Goal: Obtain resource: Download file/media

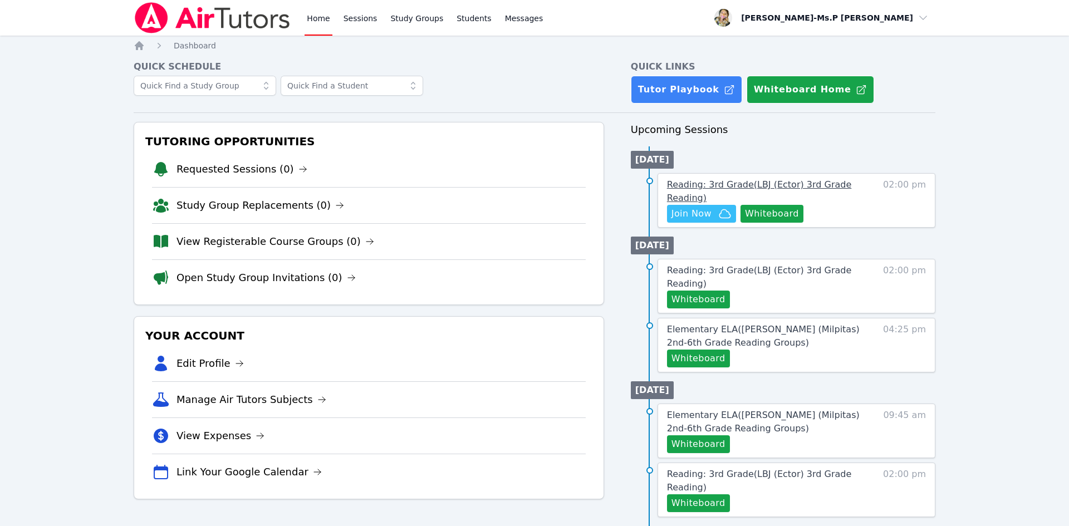
click at [752, 180] on span "Reading: 3rd Grade ( LBJ (Ector) 3rd Grade Reading )" at bounding box center [759, 191] width 184 height 24
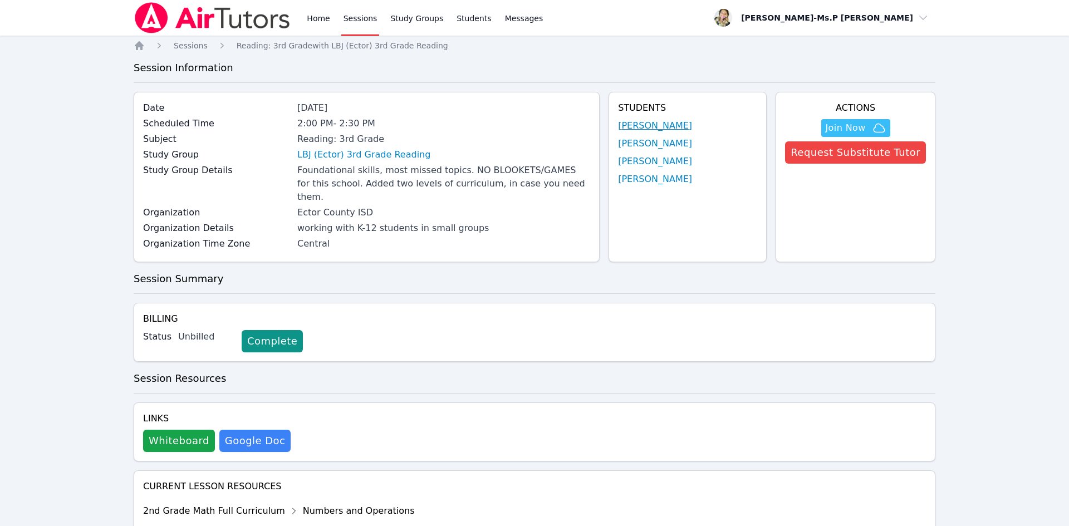
click at [637, 121] on link "[PERSON_NAME]" at bounding box center [655, 125] width 74 height 13
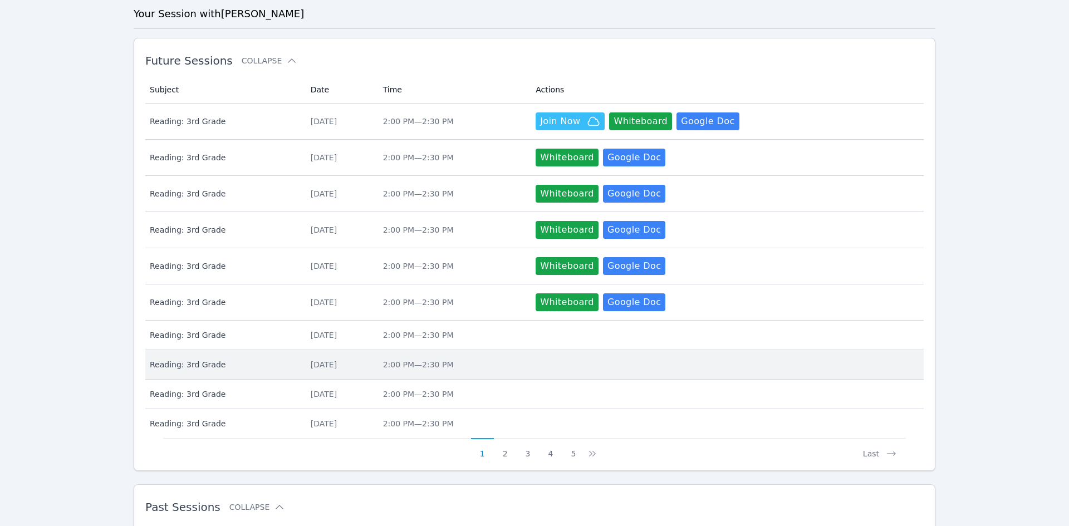
scroll to position [623, 0]
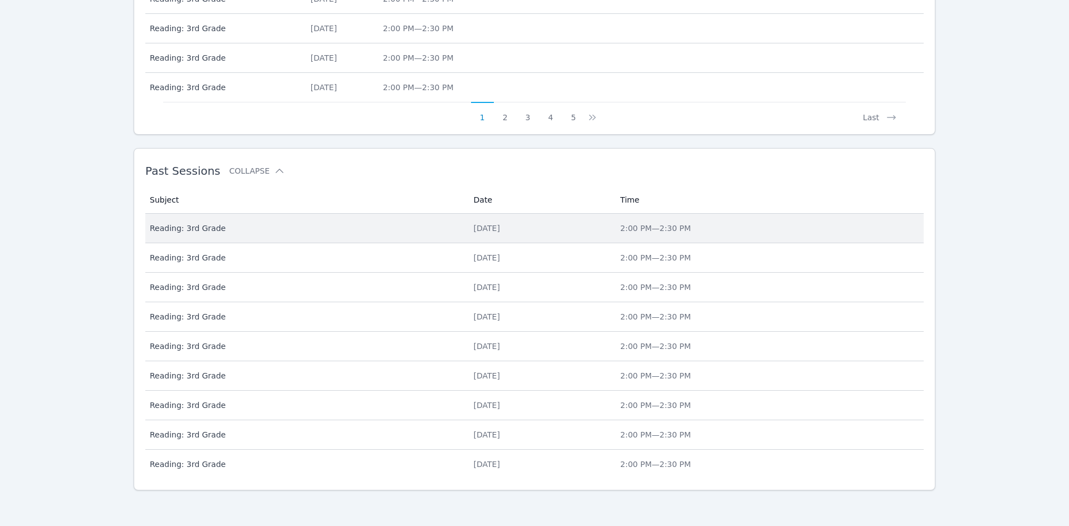
click at [208, 226] on span "Reading: 3rd Grade" at bounding box center [305, 228] width 311 height 11
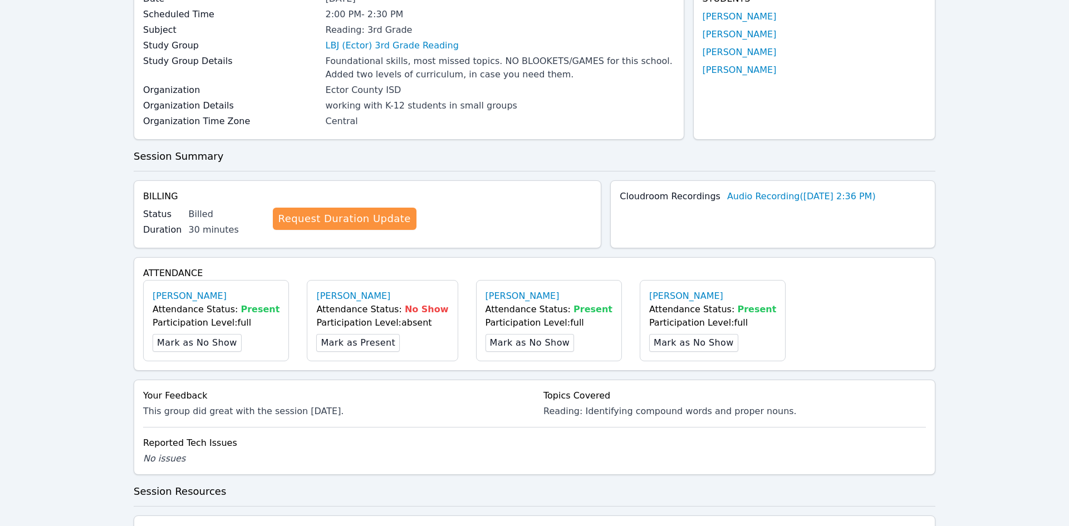
scroll to position [156, 0]
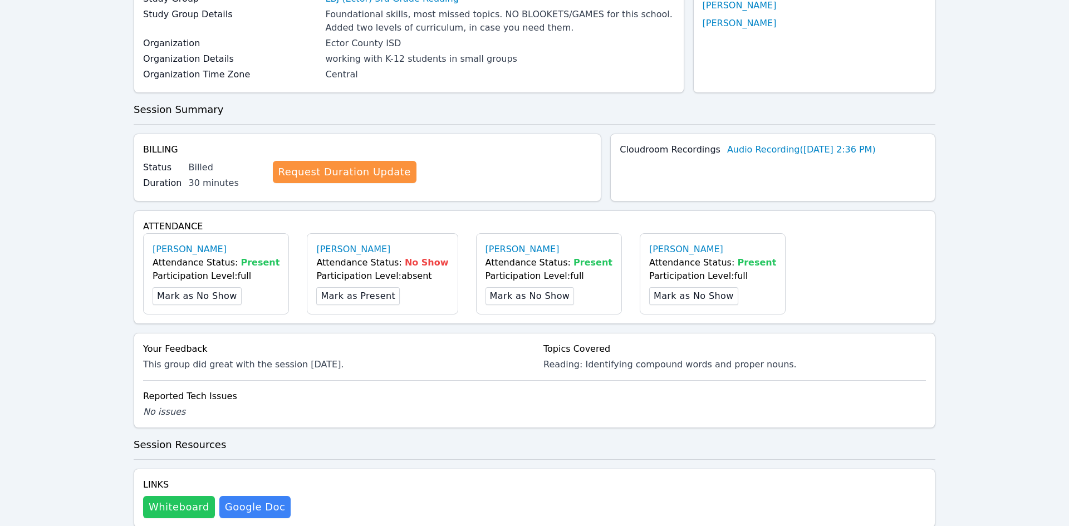
click at [179, 503] on button "Whiteboard" at bounding box center [179, 507] width 72 height 22
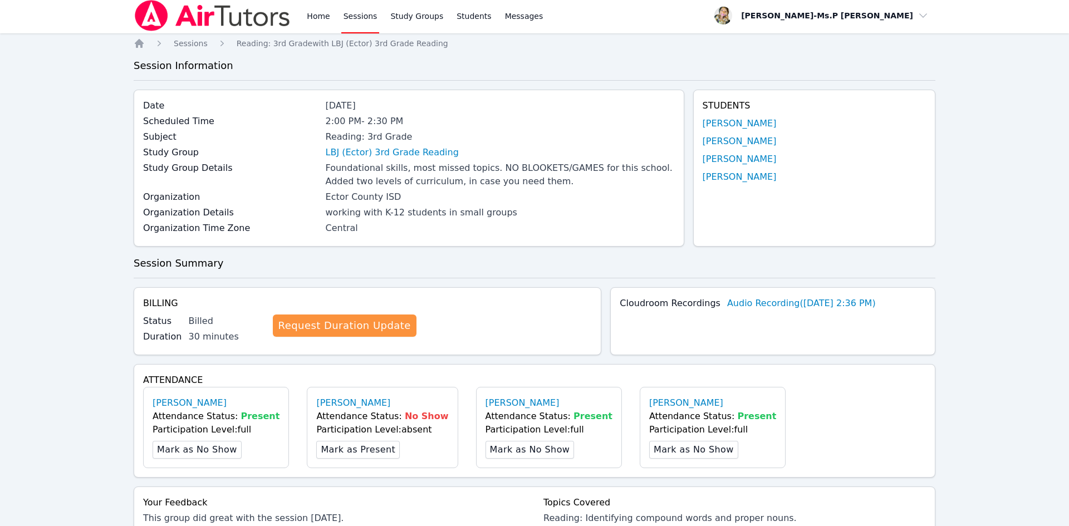
scroll to position [0, 0]
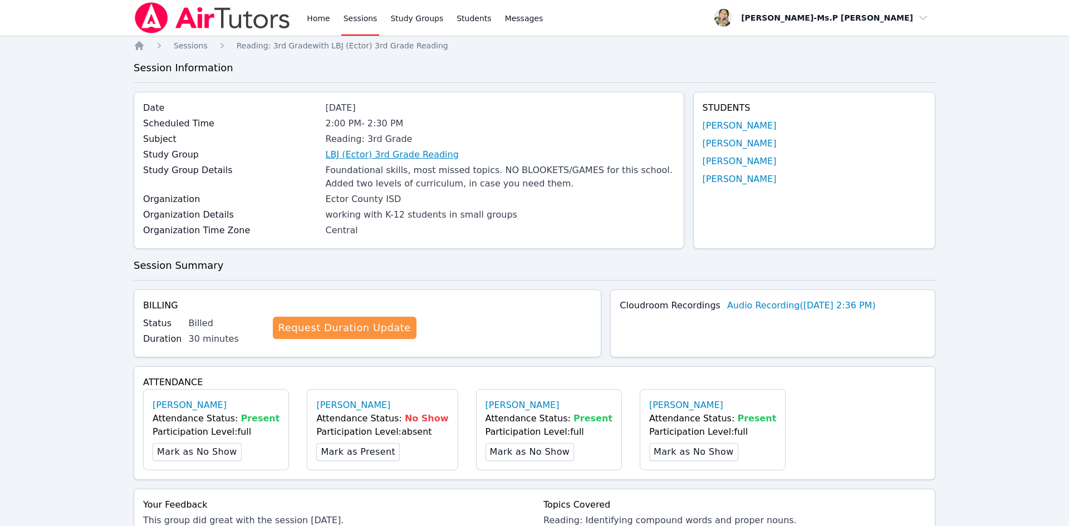
click at [401, 158] on link "LBJ (Ector) 3rd Grade Reading" at bounding box center [392, 154] width 133 height 13
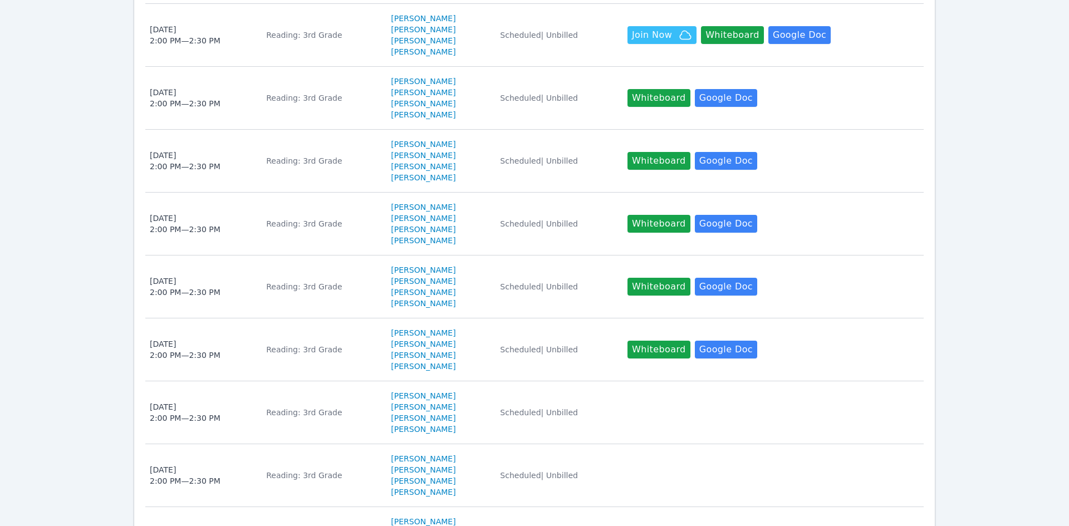
scroll to position [58, 0]
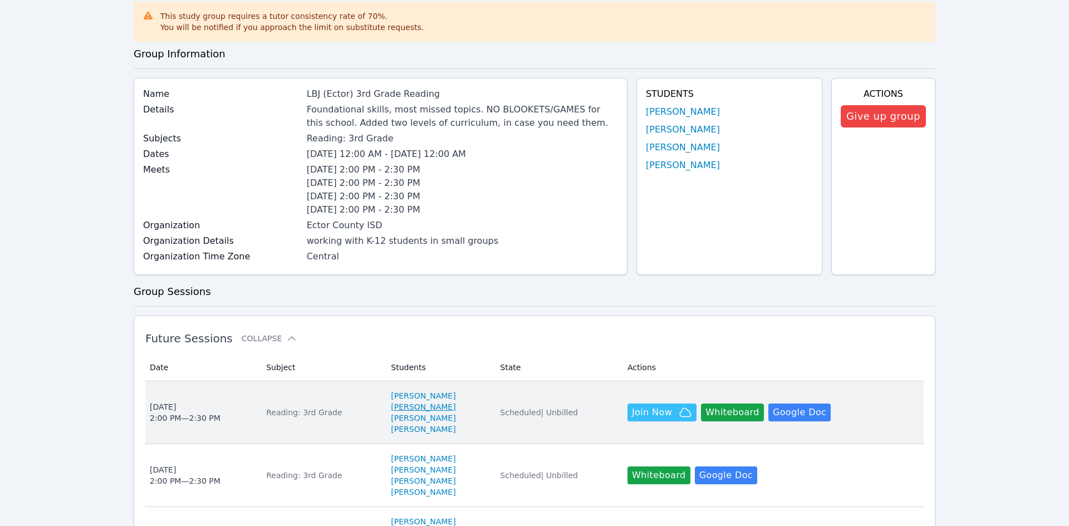
click at [412, 406] on link "[PERSON_NAME]" at bounding box center [423, 406] width 65 height 11
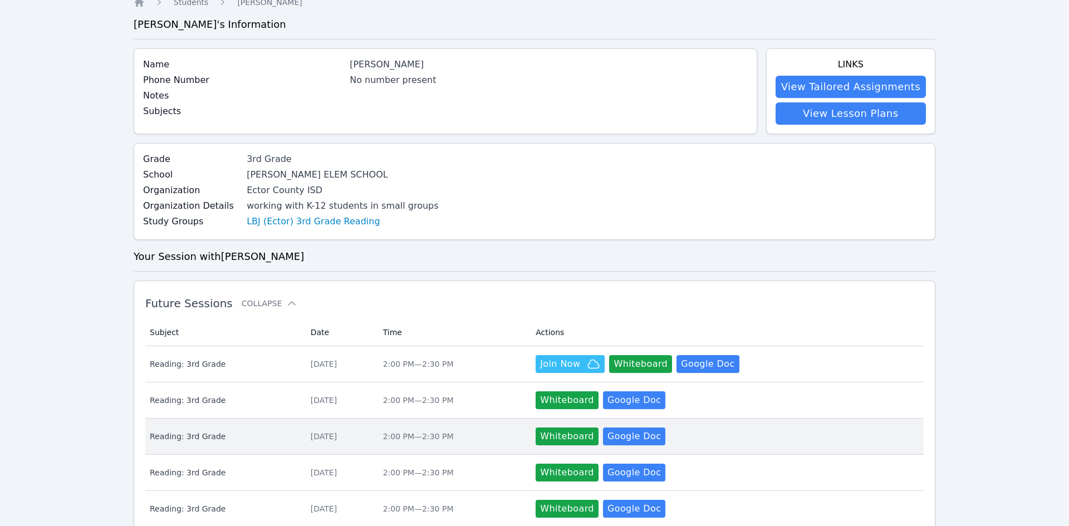
scroll to position [43, 0]
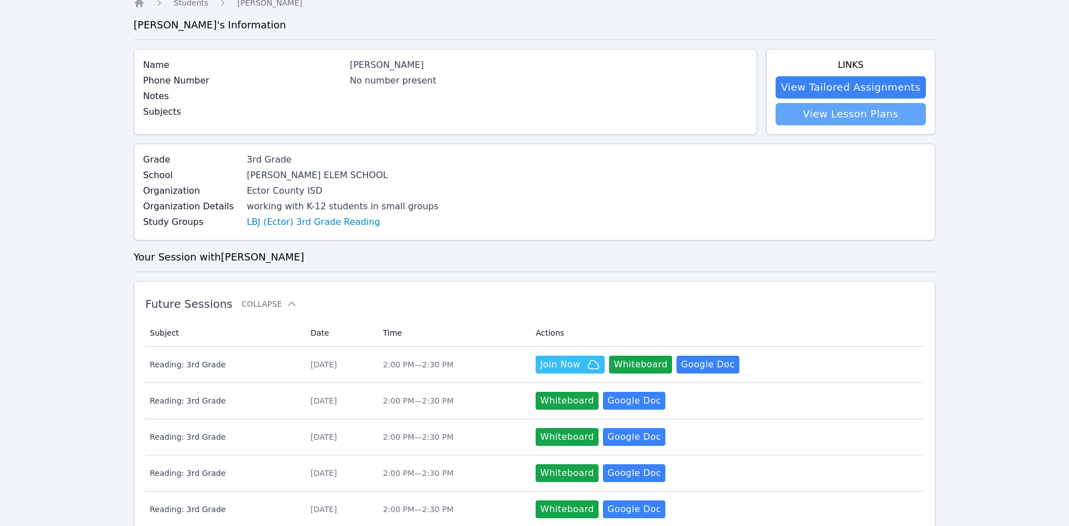
click at [841, 110] on link "View Lesson Plans" at bounding box center [851, 114] width 150 height 22
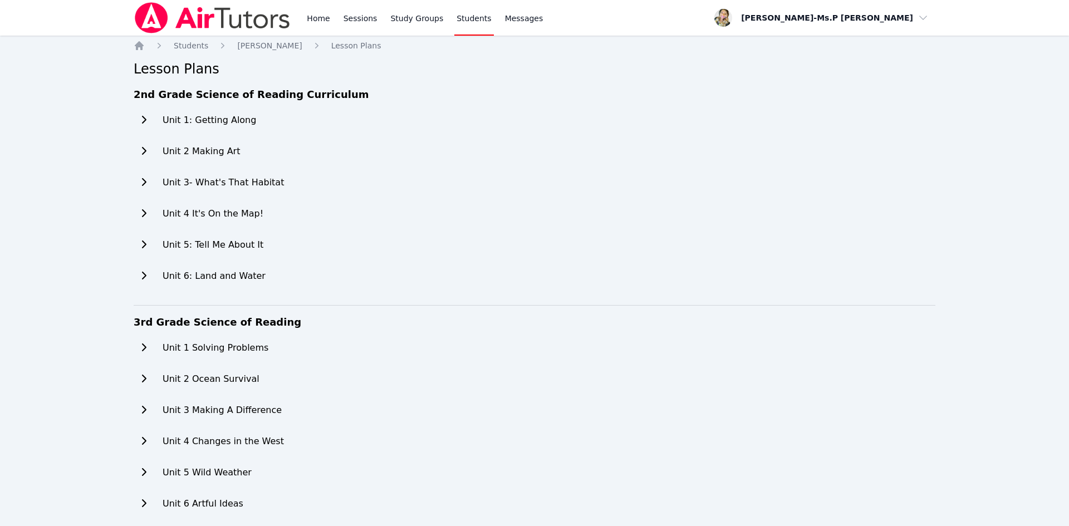
click at [206, 107] on div "2nd Grade Science of Reading Curriculum Unit 1: Getting Along Unit 1 Words and …" at bounding box center [535, 196] width 802 height 219
click at [208, 116] on h2 "Unit 1: Getting Along" at bounding box center [216, 120] width 106 height 13
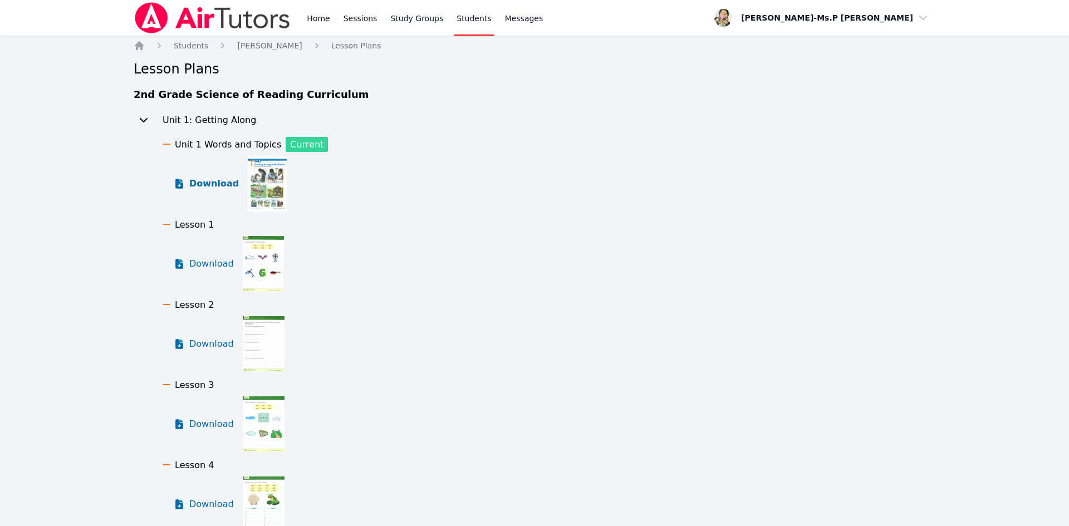
click at [178, 181] on icon at bounding box center [179, 184] width 8 height 10
click at [327, 18] on link "Home" at bounding box center [318, 18] width 27 height 36
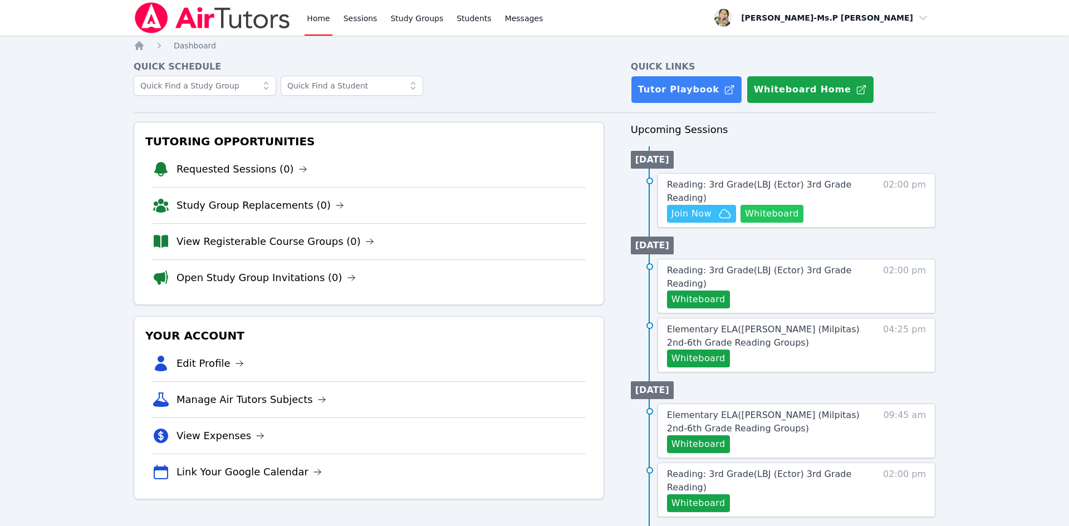
click at [784, 214] on button "Whiteboard" at bounding box center [772, 214] width 63 height 18
click at [716, 216] on span "Join Now" at bounding box center [702, 213] width 60 height 13
click at [788, 215] on button "Whiteboard" at bounding box center [772, 214] width 63 height 18
click at [361, 20] on link "Sessions" at bounding box center [360, 18] width 38 height 36
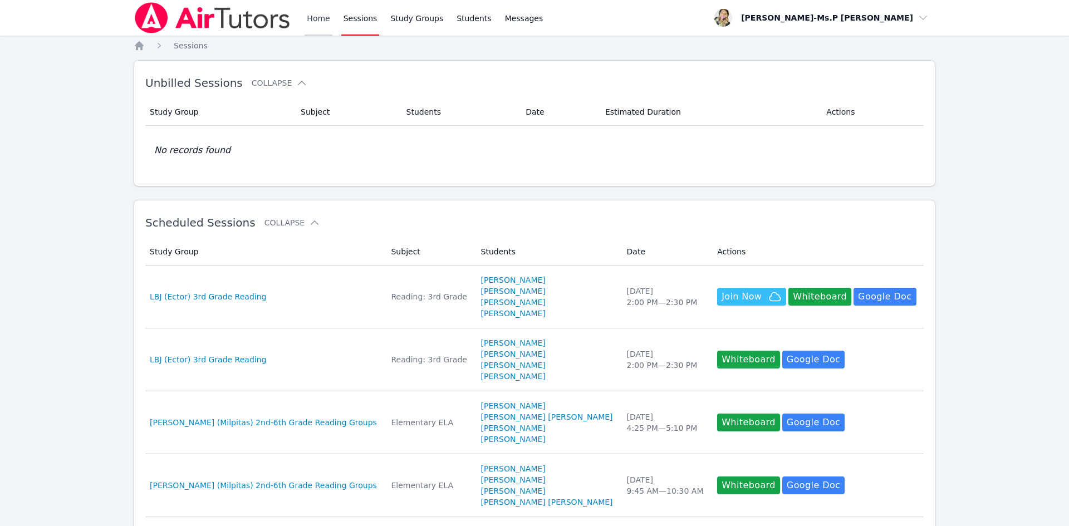
click at [314, 12] on link "Home" at bounding box center [318, 18] width 27 height 36
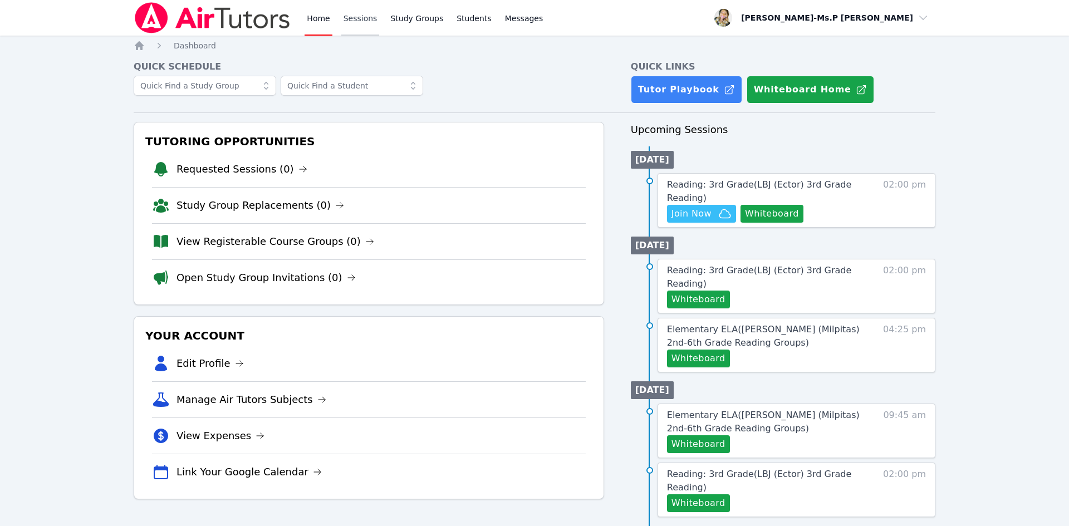
click at [360, 21] on link "Sessions" at bounding box center [360, 18] width 38 height 36
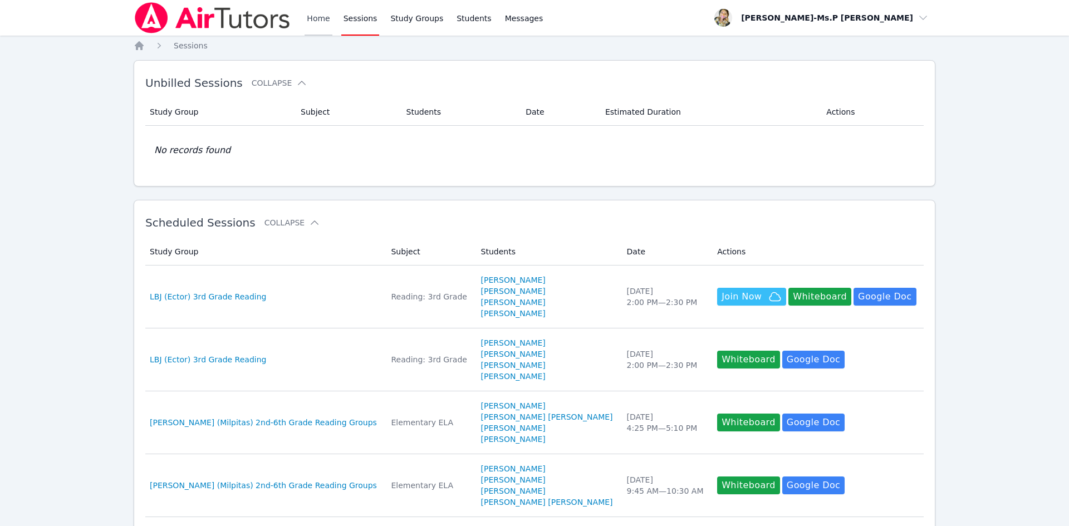
click at [314, 21] on link "Home" at bounding box center [318, 18] width 27 height 36
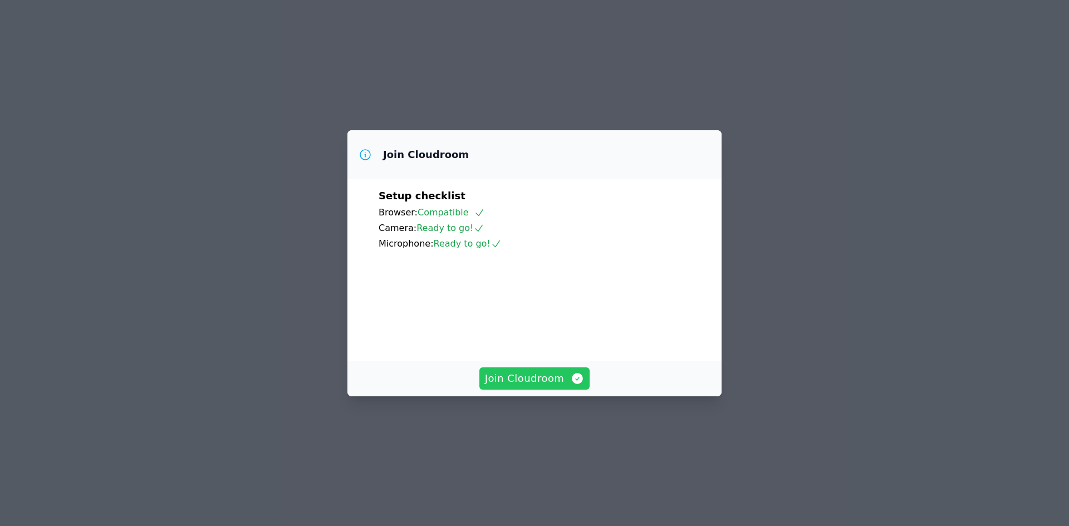
click at [559, 386] on span "Join Cloudroom" at bounding box center [535, 379] width 100 height 16
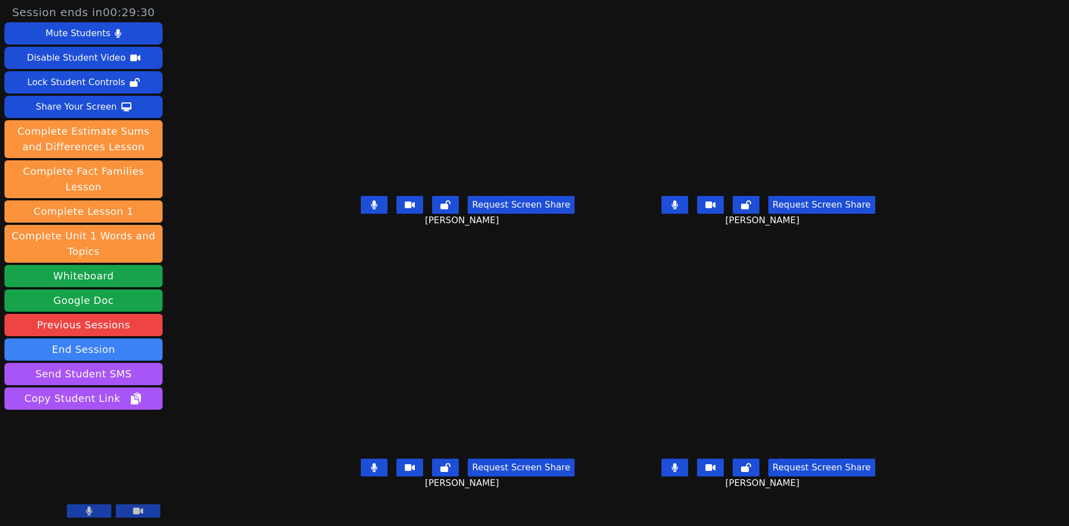
click at [361, 214] on button at bounding box center [374, 205] width 27 height 18
click at [688, 214] on button at bounding box center [675, 205] width 27 height 18
click at [361, 477] on button at bounding box center [374, 468] width 27 height 18
click at [678, 472] on icon at bounding box center [675, 467] width 7 height 9
click at [371, 209] on icon at bounding box center [374, 204] width 7 height 9
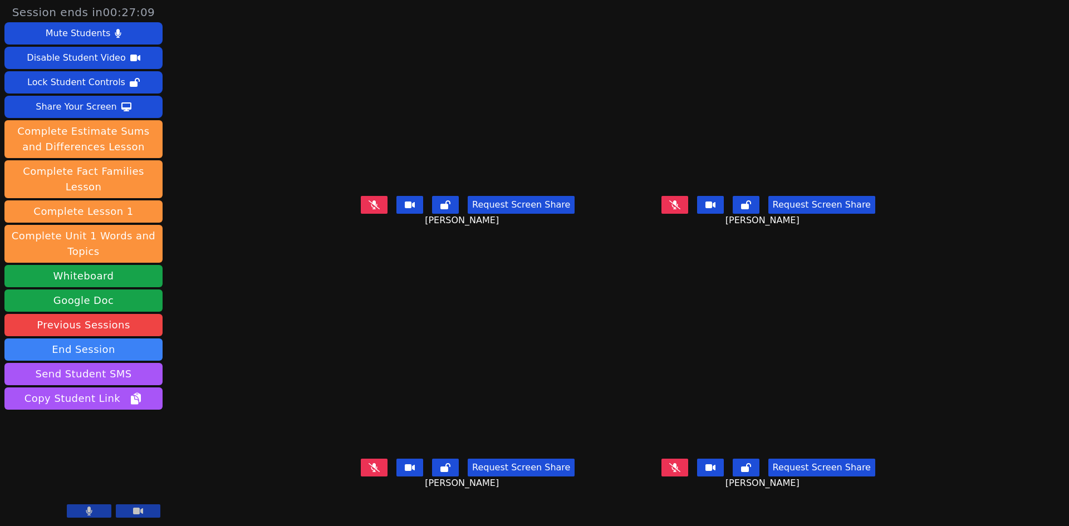
click at [688, 214] on button at bounding box center [675, 205] width 27 height 18
click at [678, 209] on icon at bounding box center [675, 204] width 7 height 9
click at [680, 209] on icon at bounding box center [674, 204] width 11 height 9
click at [688, 214] on button at bounding box center [675, 205] width 27 height 18
click at [361, 477] on button at bounding box center [374, 468] width 27 height 18
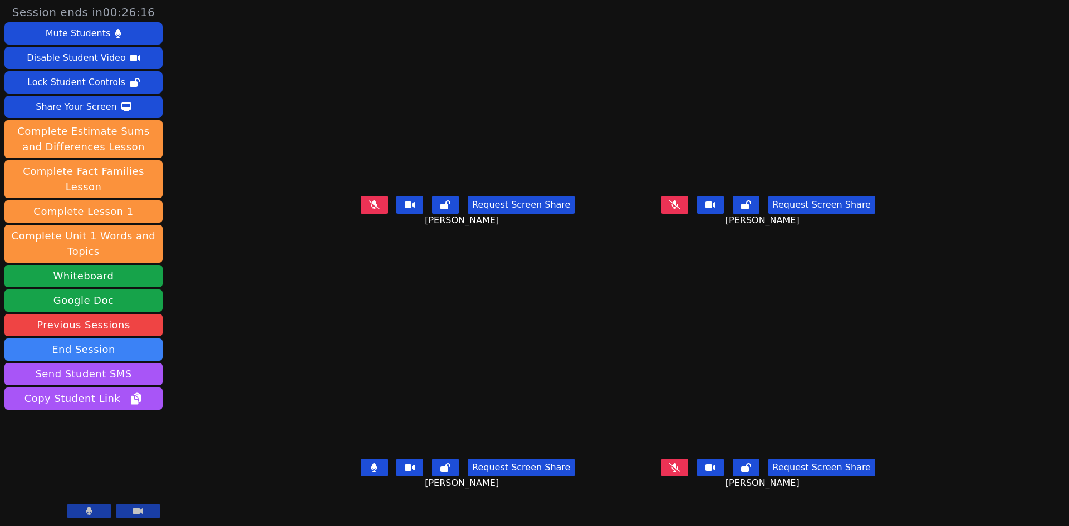
click at [361, 477] on button at bounding box center [374, 468] width 27 height 18
click at [361, 214] on button at bounding box center [374, 205] width 27 height 18
click at [369, 209] on icon at bounding box center [374, 204] width 11 height 9
click at [371, 209] on icon at bounding box center [374, 204] width 7 height 9
click at [688, 214] on button at bounding box center [675, 205] width 27 height 18
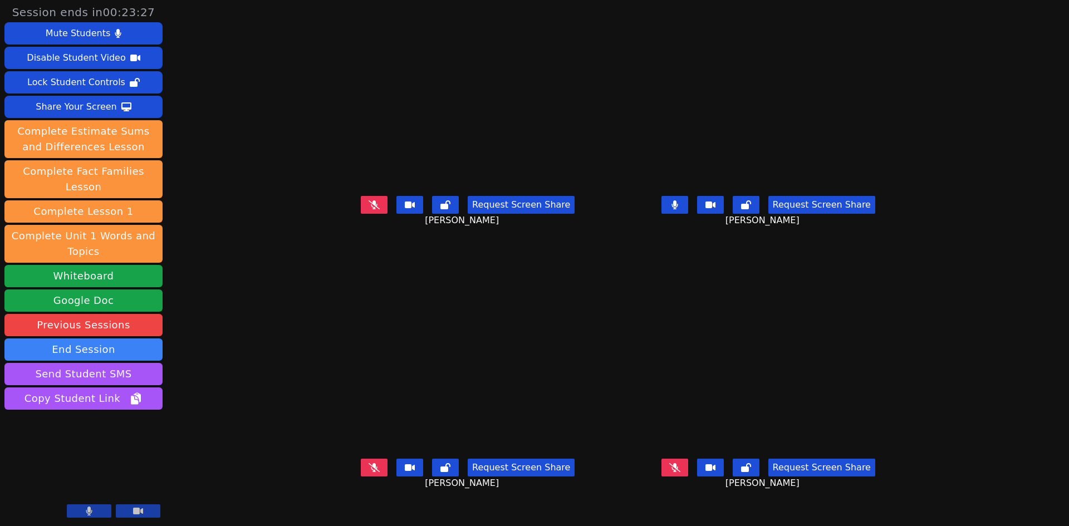
drag, startPoint x: 733, startPoint y: 229, endPoint x: 725, endPoint y: 229, distance: 7.8
click at [678, 209] on icon at bounding box center [675, 204] width 7 height 9
click at [680, 472] on icon at bounding box center [674, 467] width 11 height 9
click at [678, 472] on icon at bounding box center [675, 467] width 7 height 9
click at [680, 209] on icon at bounding box center [674, 204] width 11 height 9
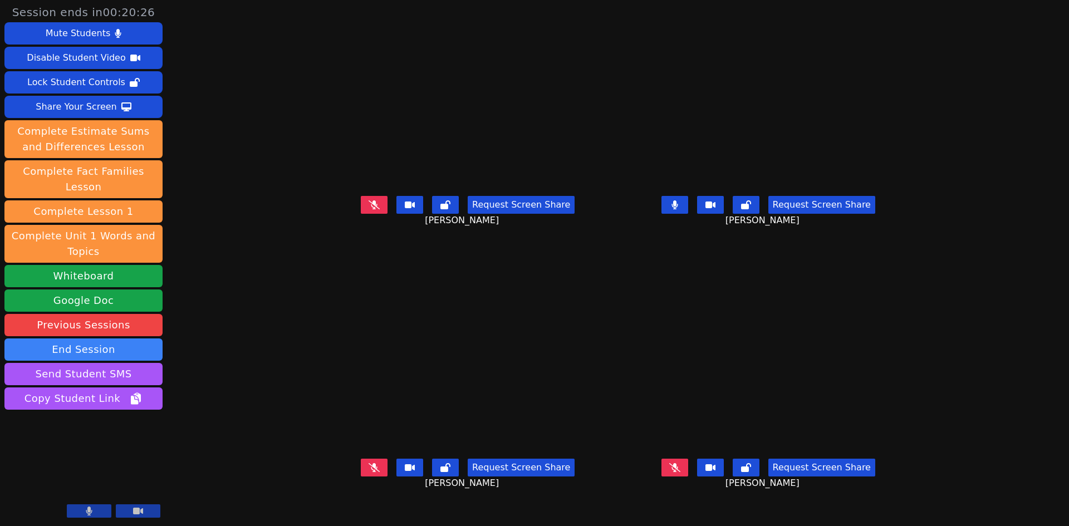
click at [678, 209] on icon at bounding box center [675, 204] width 7 height 9
click at [680, 472] on icon at bounding box center [674, 467] width 11 height 9
click at [688, 477] on button at bounding box center [675, 468] width 27 height 18
click at [680, 209] on icon at bounding box center [674, 204] width 11 height 9
click at [678, 209] on icon at bounding box center [675, 204] width 6 height 9
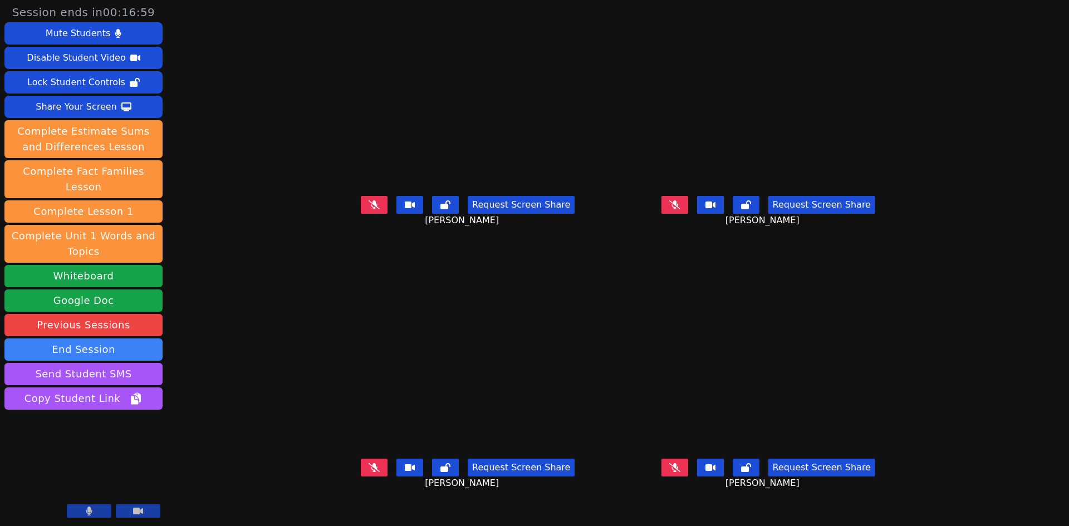
click at [361, 214] on button at bounding box center [374, 205] width 27 height 18
click at [371, 209] on icon at bounding box center [374, 204] width 7 height 9
click at [678, 472] on icon at bounding box center [675, 467] width 6 height 9
click at [369, 209] on icon at bounding box center [374, 204] width 11 height 9
click at [361, 214] on button at bounding box center [374, 205] width 27 height 18
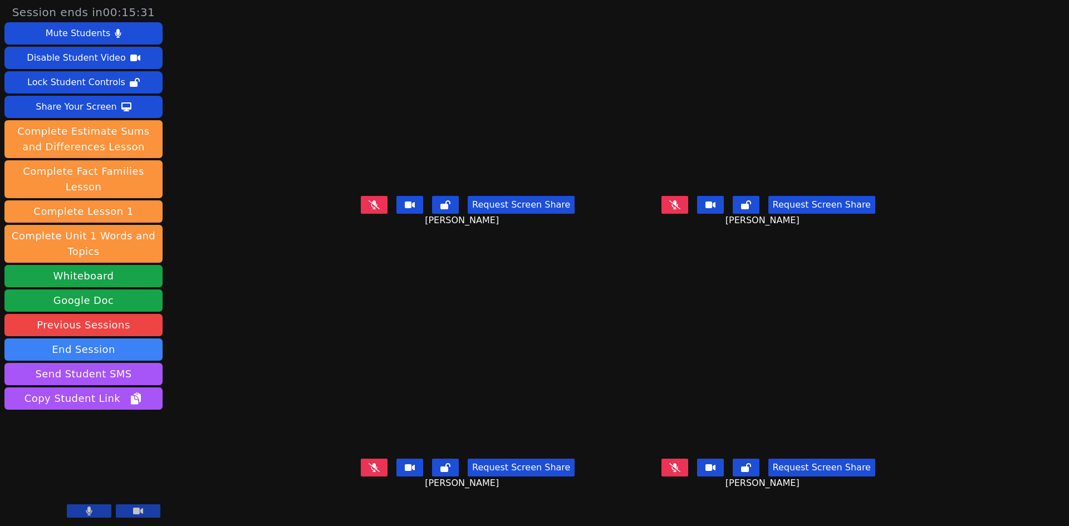
click at [688, 214] on button at bounding box center [675, 205] width 27 height 18
click at [680, 209] on icon at bounding box center [674, 204] width 11 height 9
click at [678, 209] on icon at bounding box center [675, 204] width 7 height 9
click at [361, 477] on button at bounding box center [374, 468] width 27 height 18
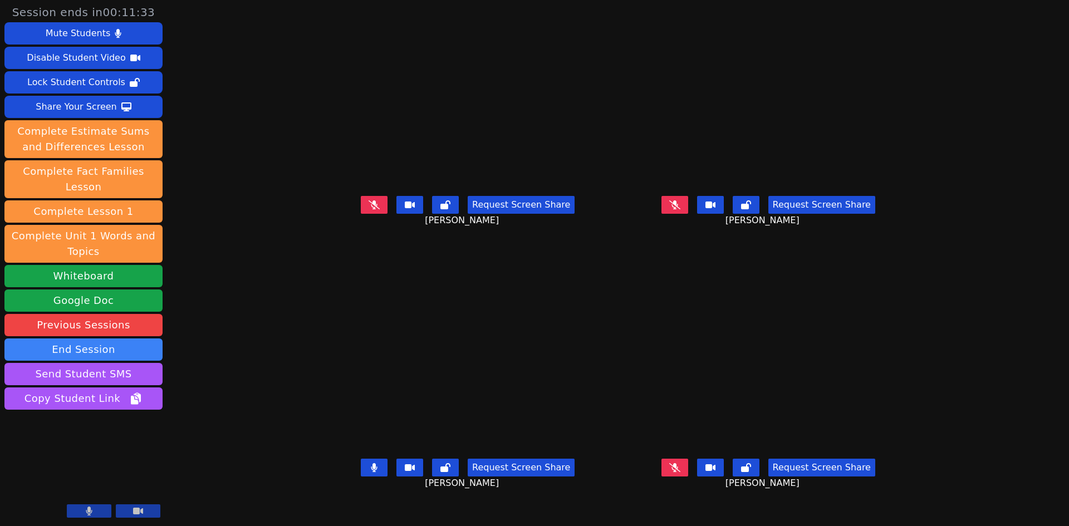
click at [361, 477] on button at bounding box center [374, 468] width 27 height 18
click at [369, 209] on icon at bounding box center [374, 204] width 11 height 9
click at [371, 209] on icon at bounding box center [374, 204] width 7 height 9
click at [688, 477] on button at bounding box center [675, 468] width 27 height 18
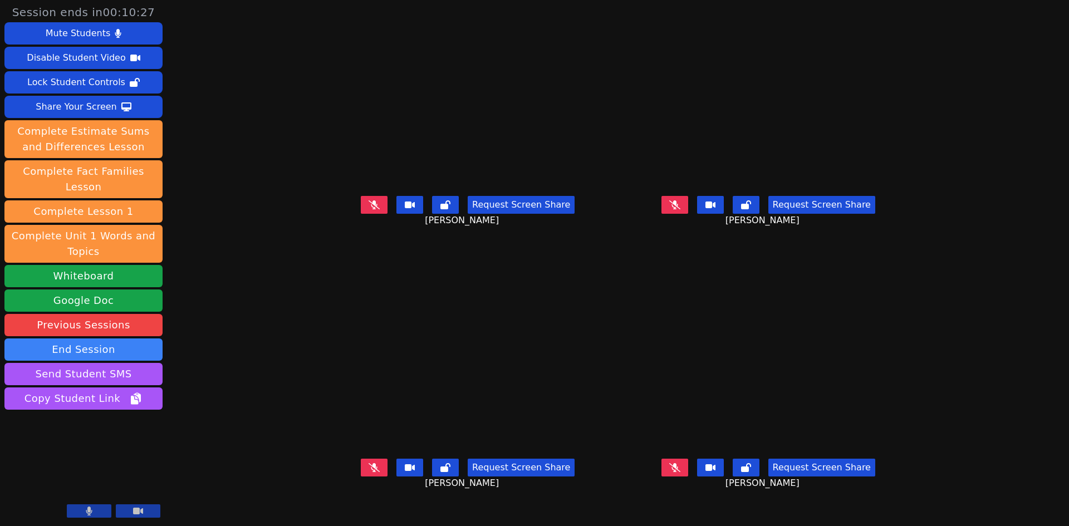
click at [688, 214] on button at bounding box center [675, 205] width 27 height 18
click at [678, 209] on icon at bounding box center [675, 204] width 7 height 9
click at [680, 209] on icon at bounding box center [674, 204] width 11 height 9
click at [688, 214] on button at bounding box center [675, 205] width 27 height 18
click at [680, 472] on icon at bounding box center [674, 467] width 11 height 9
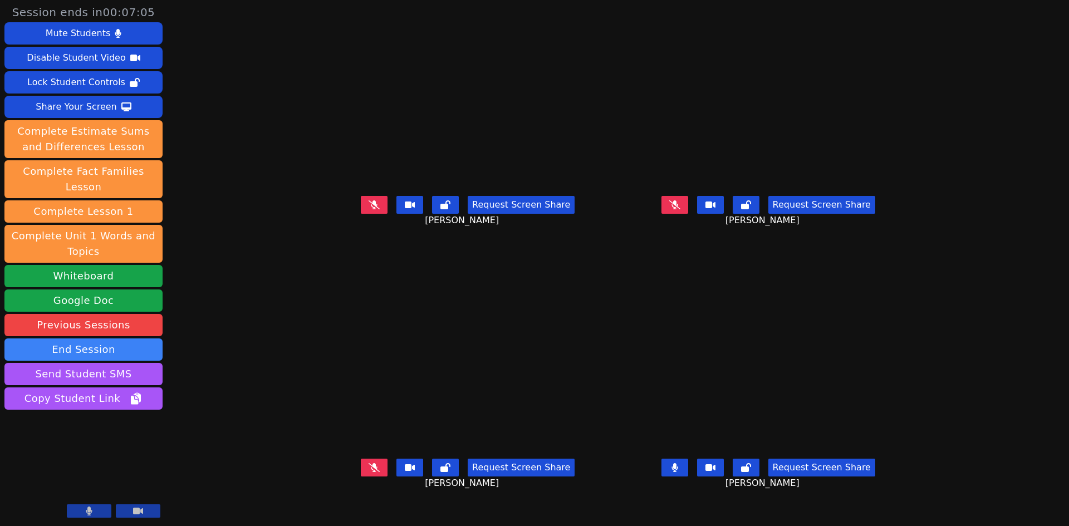
click at [688, 477] on button at bounding box center [675, 468] width 27 height 18
click at [369, 209] on icon at bounding box center [374, 204] width 11 height 9
click at [361, 214] on button at bounding box center [374, 205] width 27 height 18
click at [680, 472] on icon at bounding box center [674, 467] width 11 height 9
click at [678, 472] on icon at bounding box center [675, 467] width 6 height 9
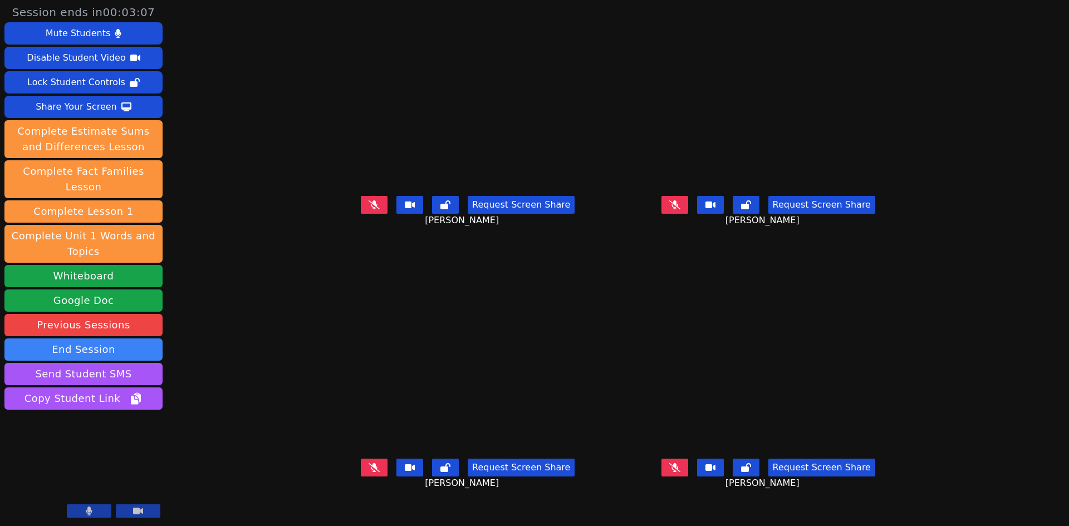
click at [361, 214] on button at bounding box center [374, 205] width 27 height 18
click at [371, 209] on icon at bounding box center [374, 204] width 7 height 9
click at [361, 477] on button at bounding box center [374, 468] width 27 height 18
click at [361, 214] on button at bounding box center [374, 205] width 27 height 18
click at [371, 209] on icon at bounding box center [374, 204] width 7 height 9
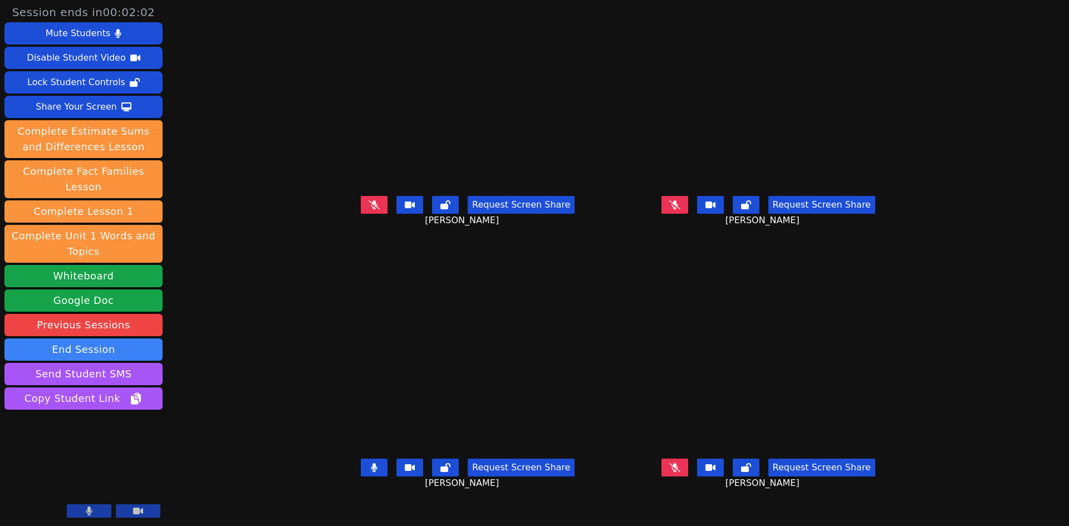
click at [688, 477] on button at bounding box center [675, 468] width 27 height 18
click at [680, 209] on icon at bounding box center [674, 204] width 11 height 9
drag, startPoint x: 325, startPoint y: 491, endPoint x: 330, endPoint y: 482, distance: 9.5
click at [371, 472] on icon at bounding box center [374, 467] width 7 height 9
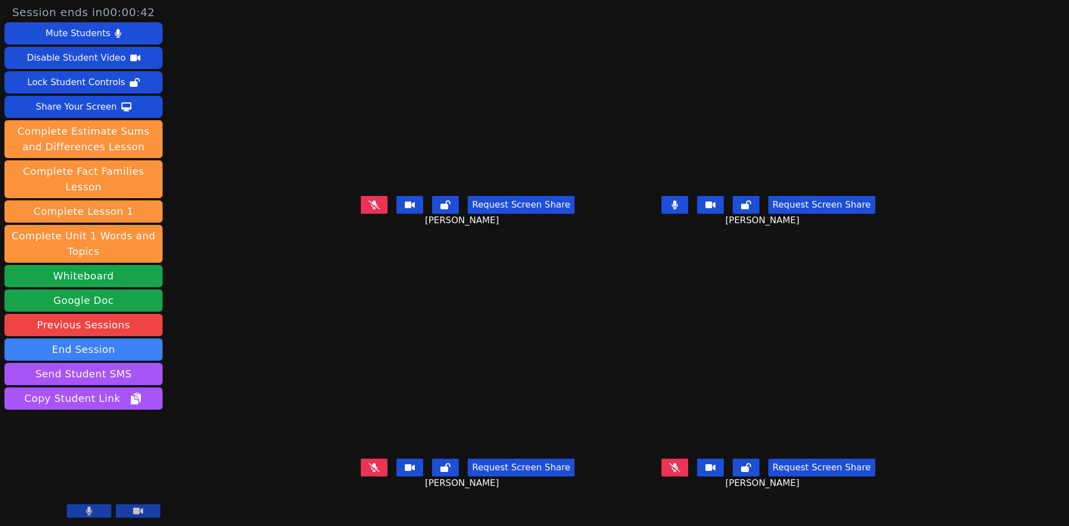
click at [678, 209] on icon at bounding box center [675, 204] width 7 height 9
click at [369, 472] on icon at bounding box center [374, 467] width 11 height 9
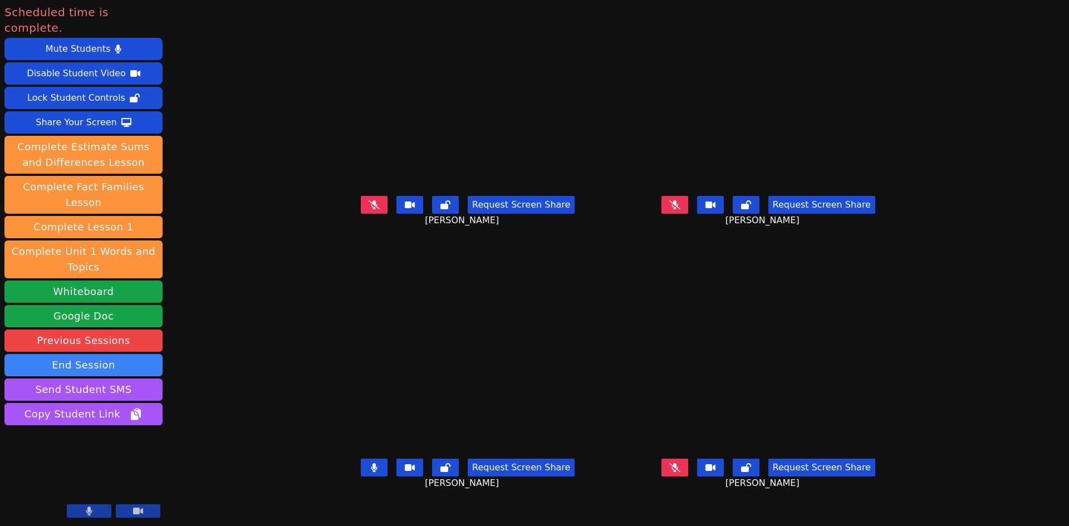
click at [361, 477] on button at bounding box center [374, 468] width 27 height 18
click at [361, 214] on button at bounding box center [374, 205] width 27 height 18
click at [688, 214] on button at bounding box center [675, 205] width 27 height 18
click at [688, 477] on button at bounding box center [675, 468] width 27 height 18
click at [369, 472] on icon at bounding box center [374, 467] width 11 height 9
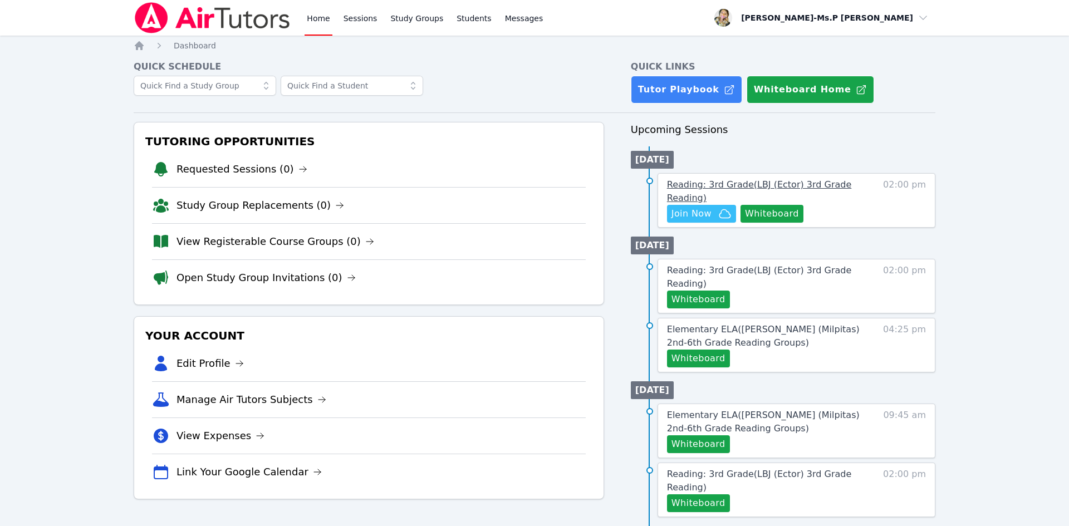
click at [812, 190] on link "Reading: 3rd Grade ( LBJ (Ector) 3rd Grade Reading )" at bounding box center [764, 191] width 194 height 27
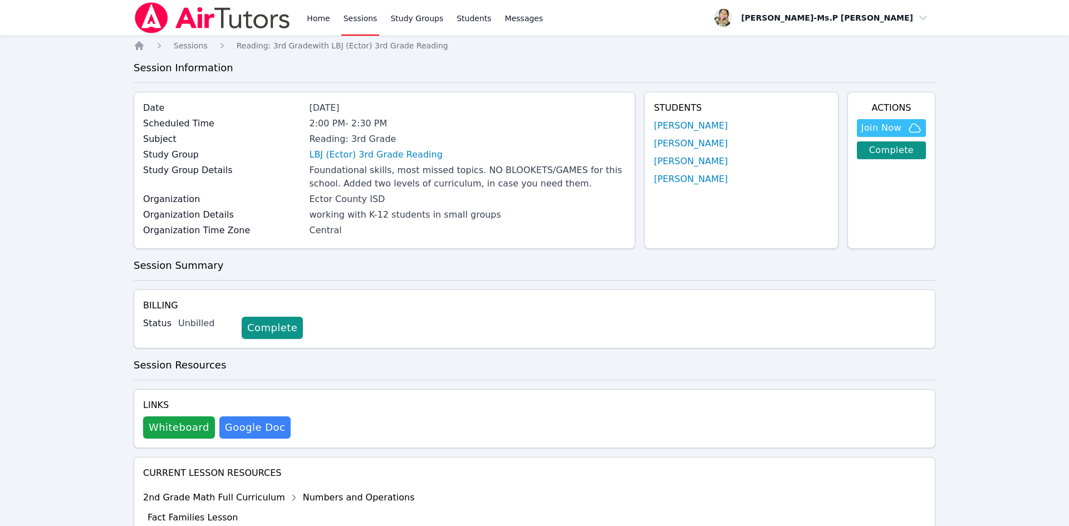
click at [331, 19] on div "Home Sessions Study Groups Students Messages" at bounding box center [425, 18] width 241 height 36
click at [316, 19] on link "Home" at bounding box center [318, 18] width 27 height 36
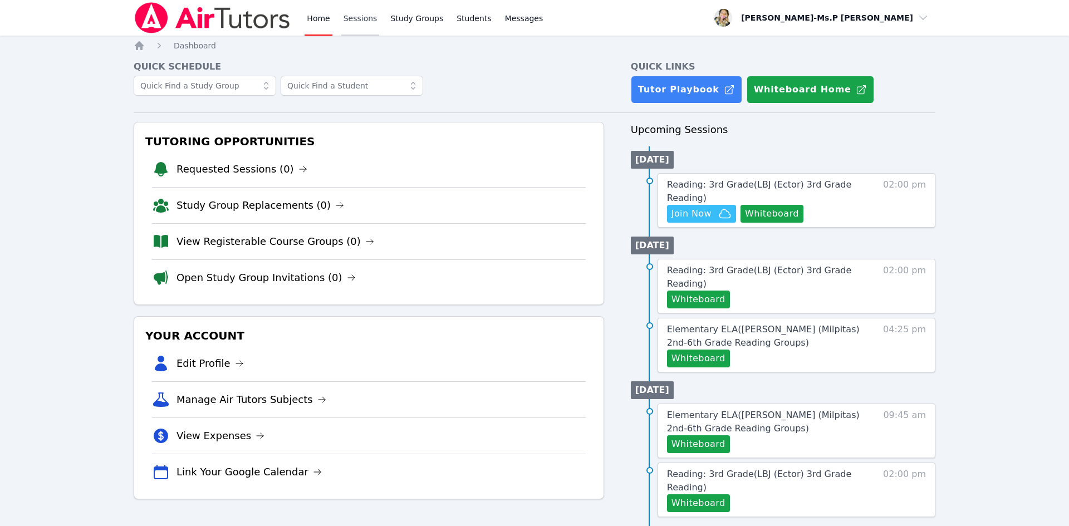
click at [355, 15] on link "Sessions" at bounding box center [360, 18] width 38 height 36
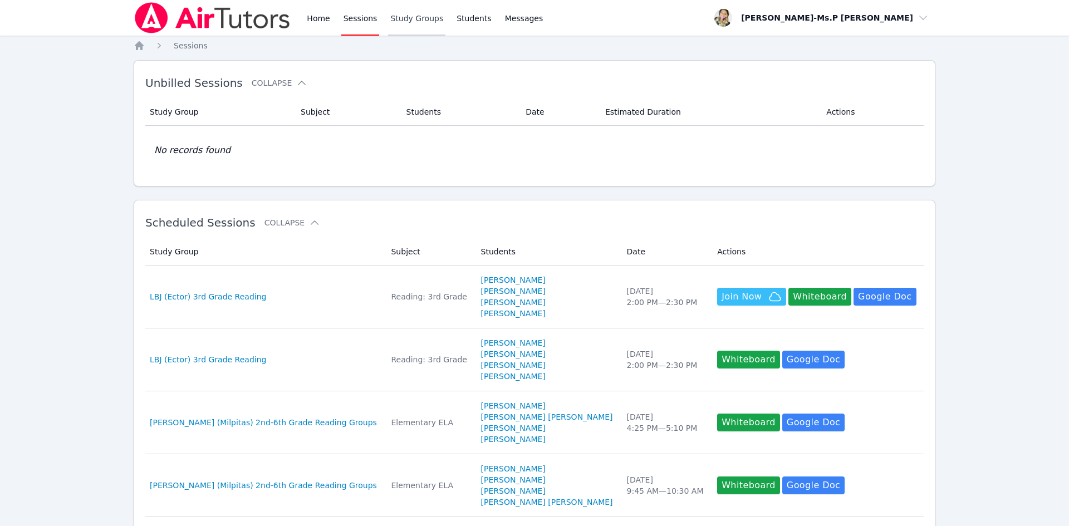
click at [414, 16] on link "Study Groups" at bounding box center [416, 18] width 57 height 36
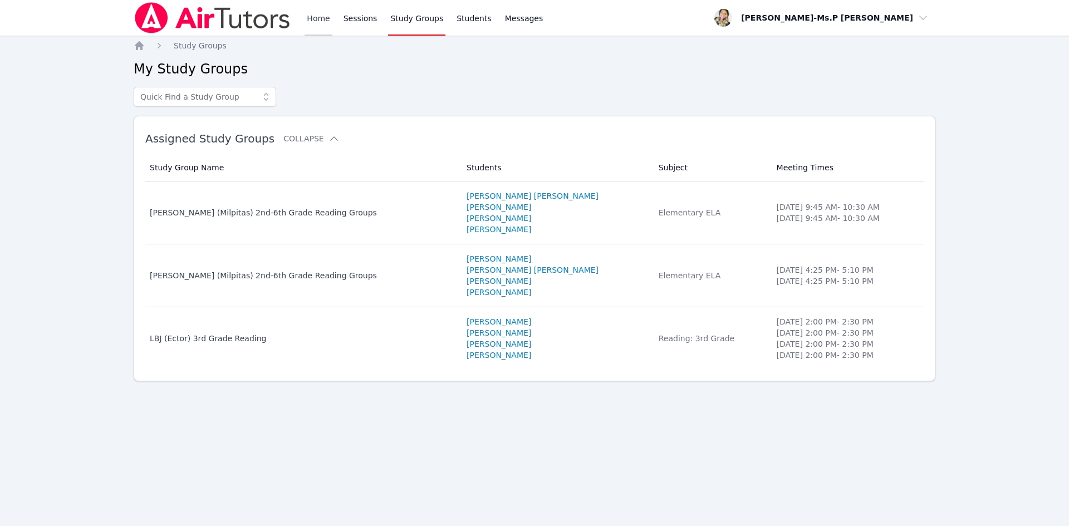
click at [316, 19] on link "Home" at bounding box center [318, 18] width 27 height 36
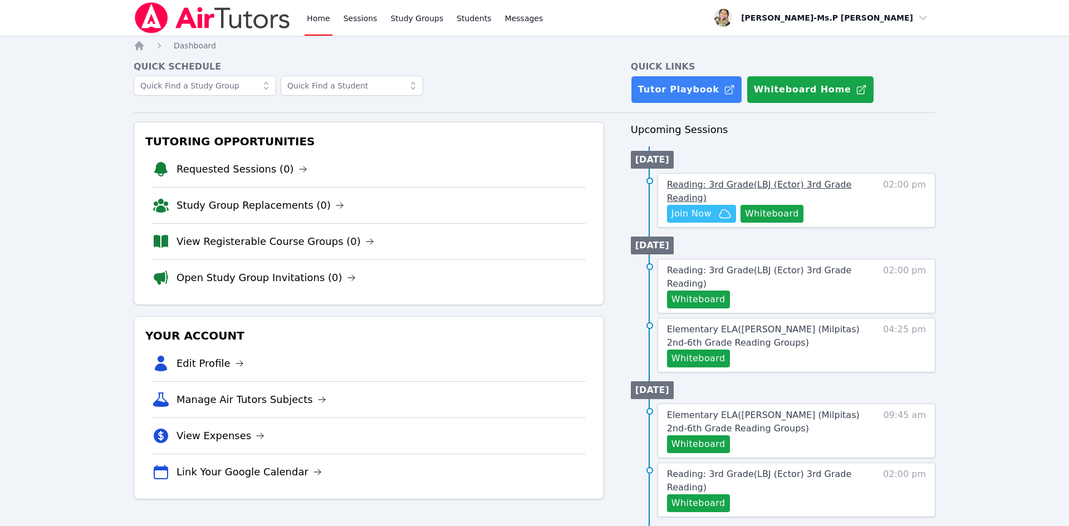
click at [806, 180] on span "Reading: 3rd Grade ( LBJ (Ector) 3rd Grade Reading )" at bounding box center [759, 191] width 184 height 24
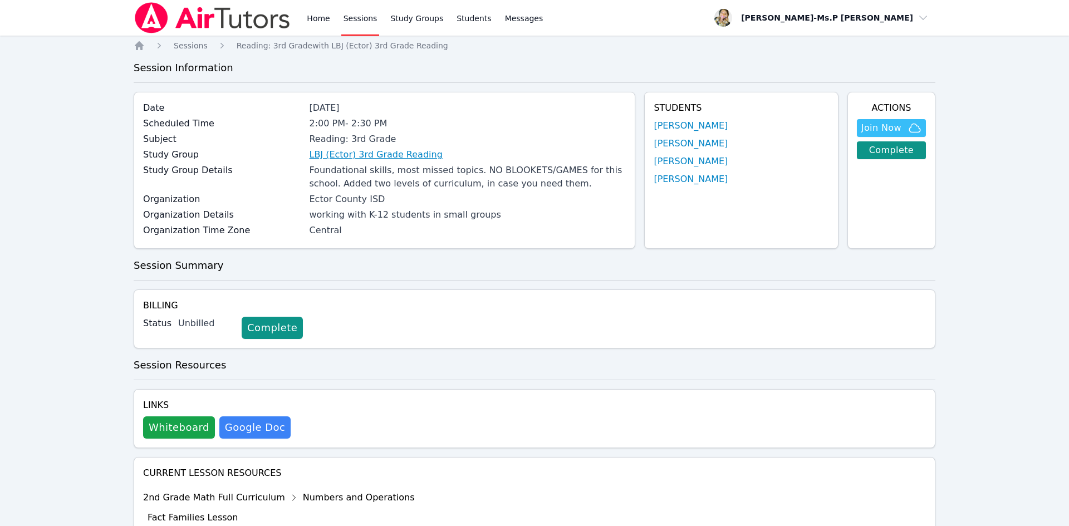
click at [378, 160] on link "LBJ (Ector) 3rd Grade Reading" at bounding box center [375, 154] width 133 height 13
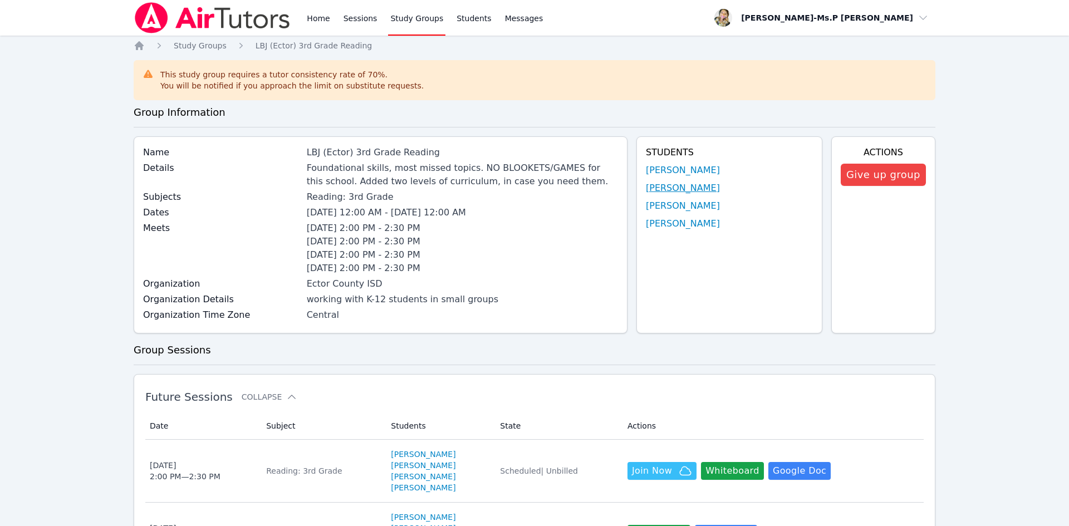
click at [685, 193] on link "[PERSON_NAME]" at bounding box center [683, 188] width 74 height 13
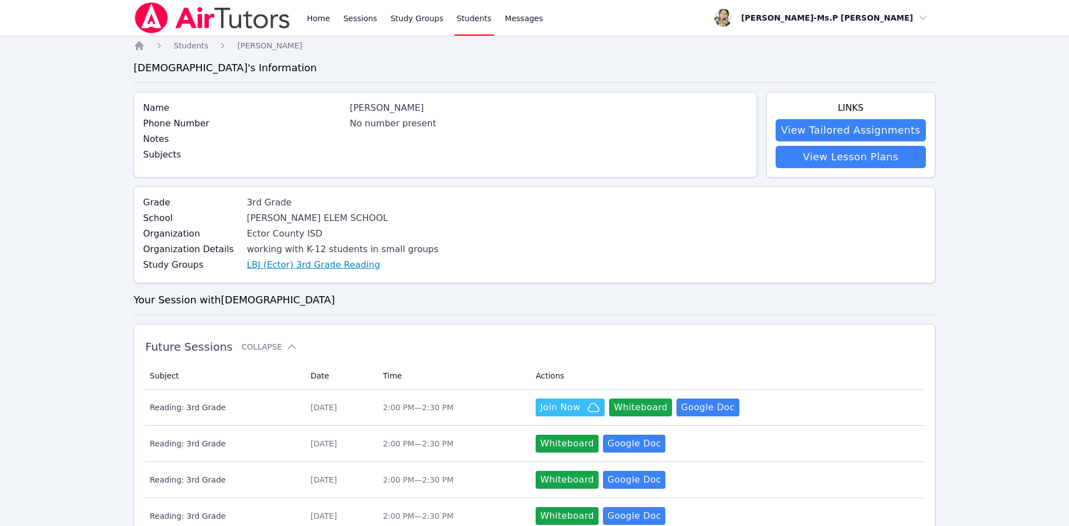
click at [340, 266] on link "LBJ (Ector) 3rd Grade Reading" at bounding box center [313, 264] width 133 height 13
click at [898, 153] on link "View Lesson Plans" at bounding box center [851, 157] width 150 height 22
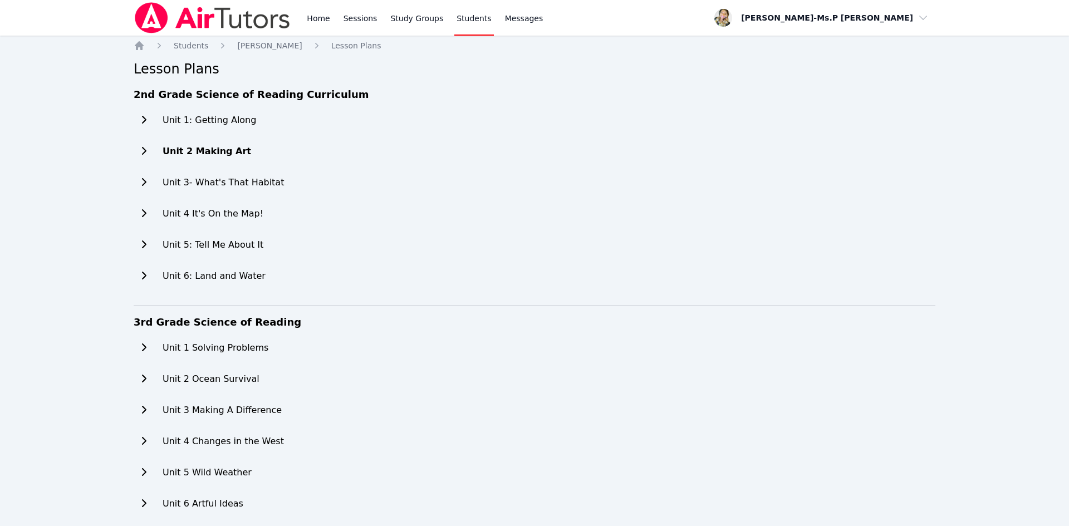
click at [198, 155] on h2 "Unit 2 Making Art" at bounding box center [207, 151] width 89 height 13
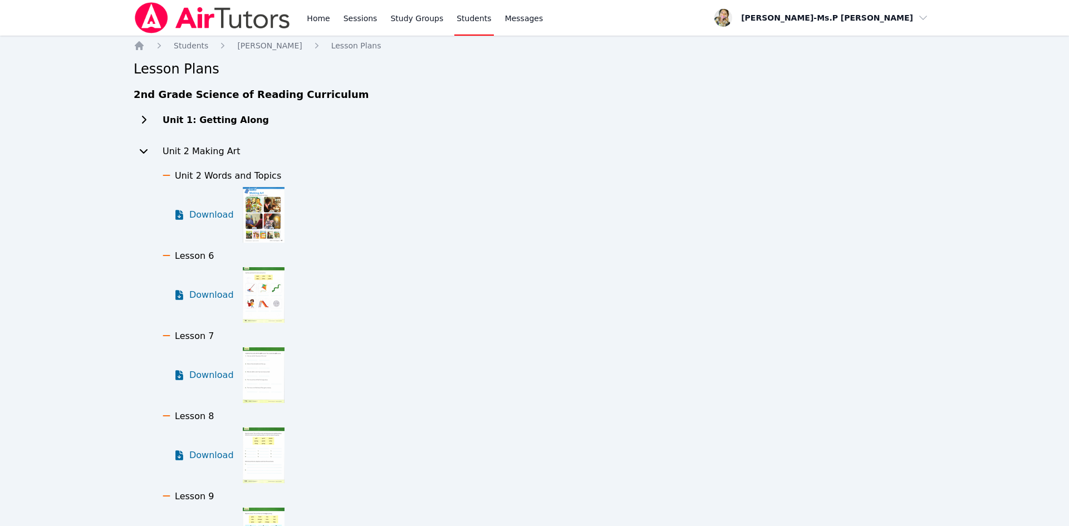
click at [195, 111] on div "Unit 1: Getting Along" at bounding box center [209, 120] width 151 height 22
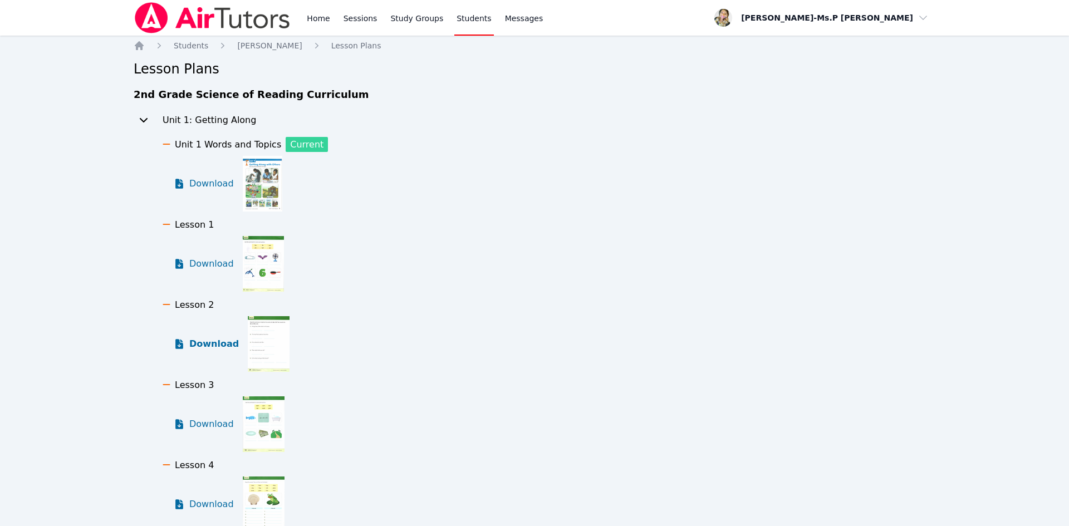
click at [190, 344] on span "Download" at bounding box center [214, 343] width 50 height 13
click at [177, 423] on icon at bounding box center [179, 424] width 8 height 10
click at [385, 47] on nav "Home Students JESUS RODRIGUEZ Lesson Plans" at bounding box center [535, 45] width 802 height 11
click at [357, 12] on link "Sessions" at bounding box center [360, 18] width 38 height 36
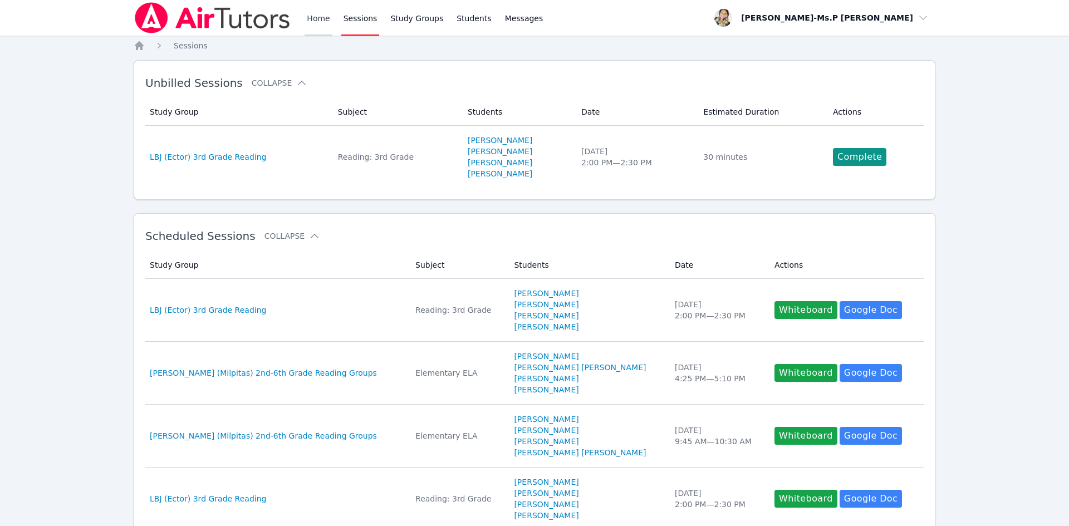
click at [312, 15] on link "Home" at bounding box center [318, 18] width 27 height 36
